Goal: Transaction & Acquisition: Obtain resource

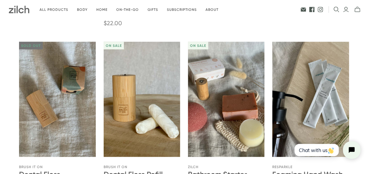
scroll to position [579, 0]
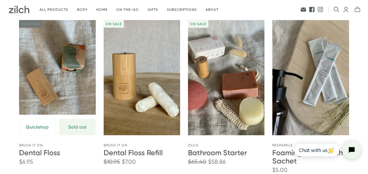
click at [51, 80] on link "Dental Floss" at bounding box center [57, 77] width 77 height 115
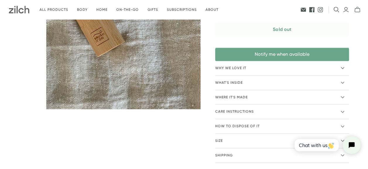
click at [296, 51] on button "Notify me when available" at bounding box center [282, 54] width 134 height 13
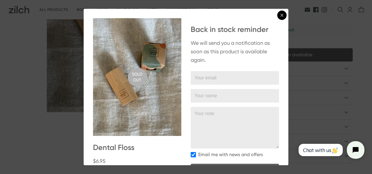
click at [280, 16] on icon at bounding box center [282, 15] width 5 height 5
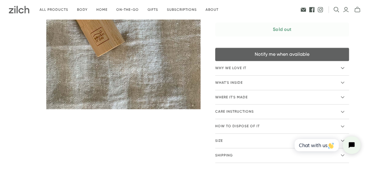
click at [199, 20] on img at bounding box center [123, 6] width 154 height 205
